Goal: Task Accomplishment & Management: Manage account settings

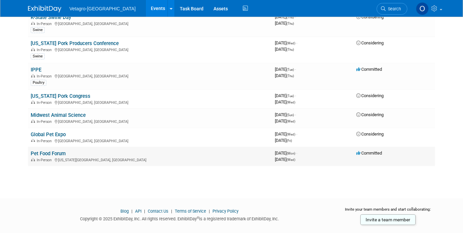
click at [57, 152] on link "Pet Food Forum" at bounding box center [48, 154] width 35 height 6
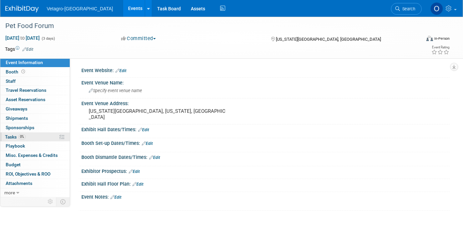
click at [9, 135] on span "Tasks 0%" at bounding box center [15, 136] width 21 height 5
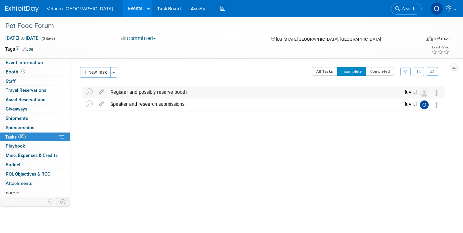
click at [146, 92] on div "Register and possibly reserve booth" at bounding box center [254, 91] width 294 height 11
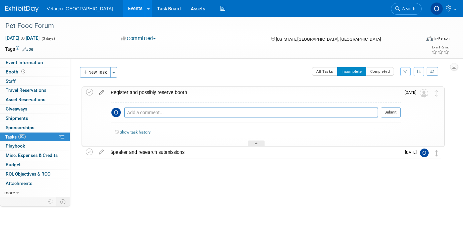
click at [99, 92] on icon at bounding box center [102, 91] width 12 height 8
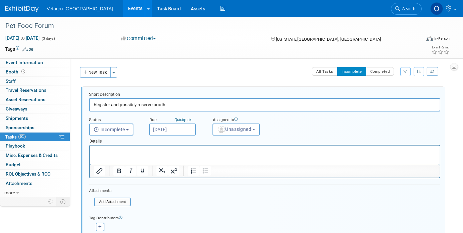
click at [102, 151] on p "Rich Text Area. Press ALT-0 for help." at bounding box center [265, 151] width 343 height 6
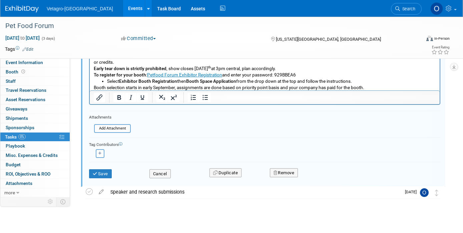
scroll to position [159, 0]
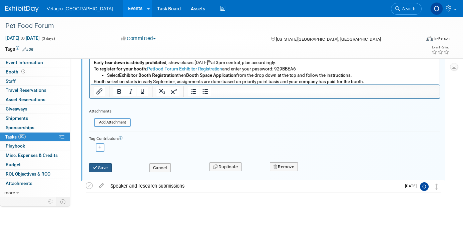
click at [108, 166] on button "Save" at bounding box center [100, 167] width 23 height 9
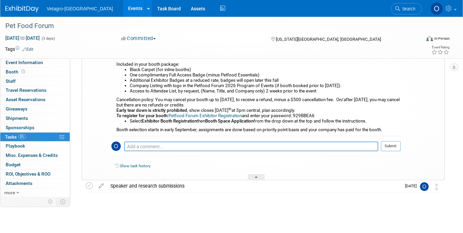
scroll to position [0, 0]
